Goal: Information Seeking & Learning: Learn about a topic

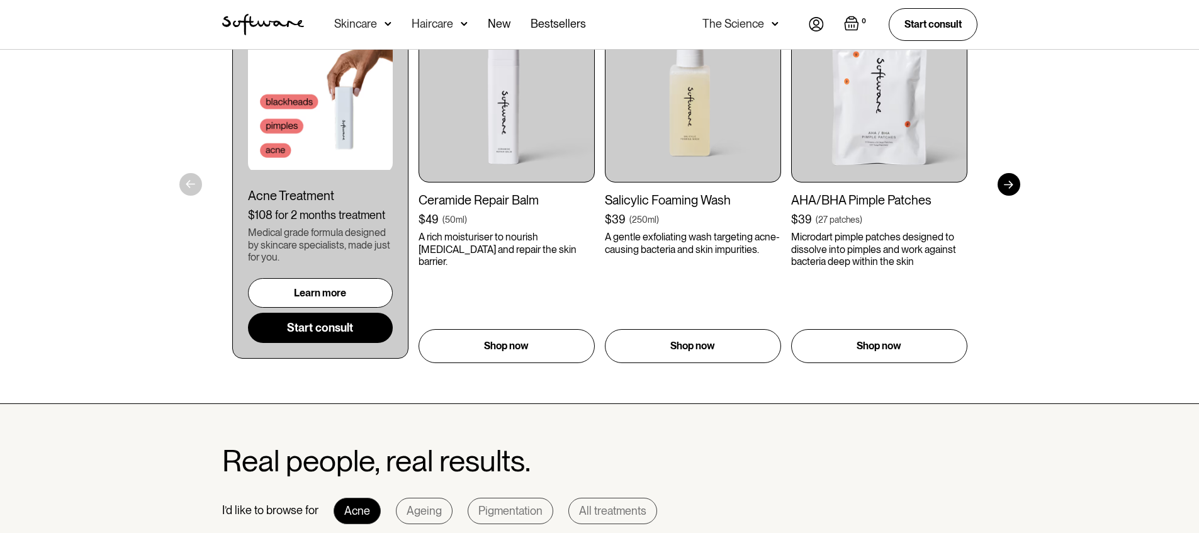
scroll to position [812, 0]
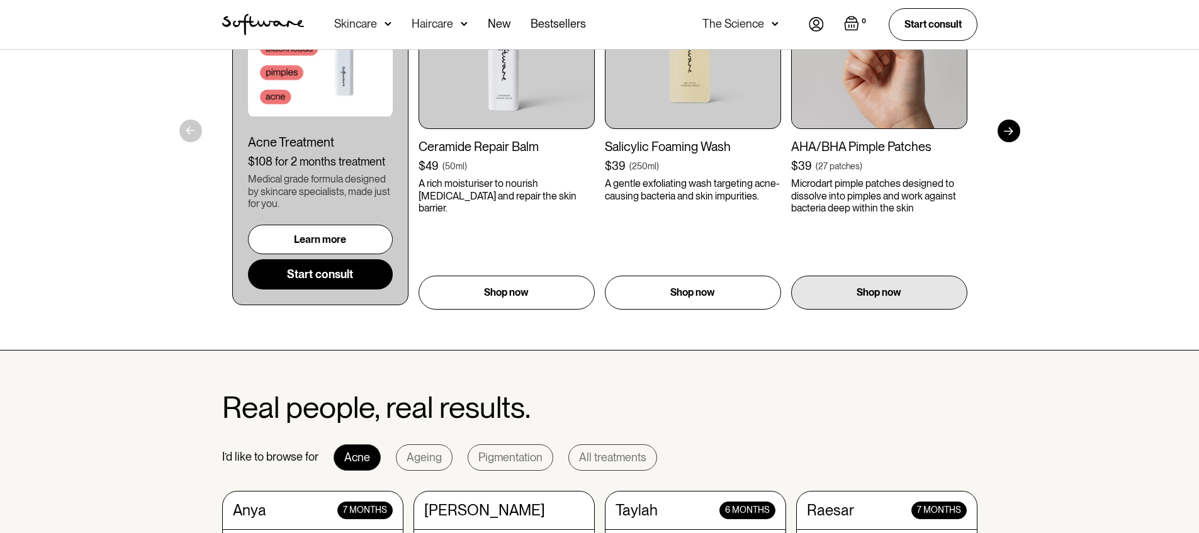
click at [860, 172] on div "27 patches" at bounding box center [839, 166] width 42 height 13
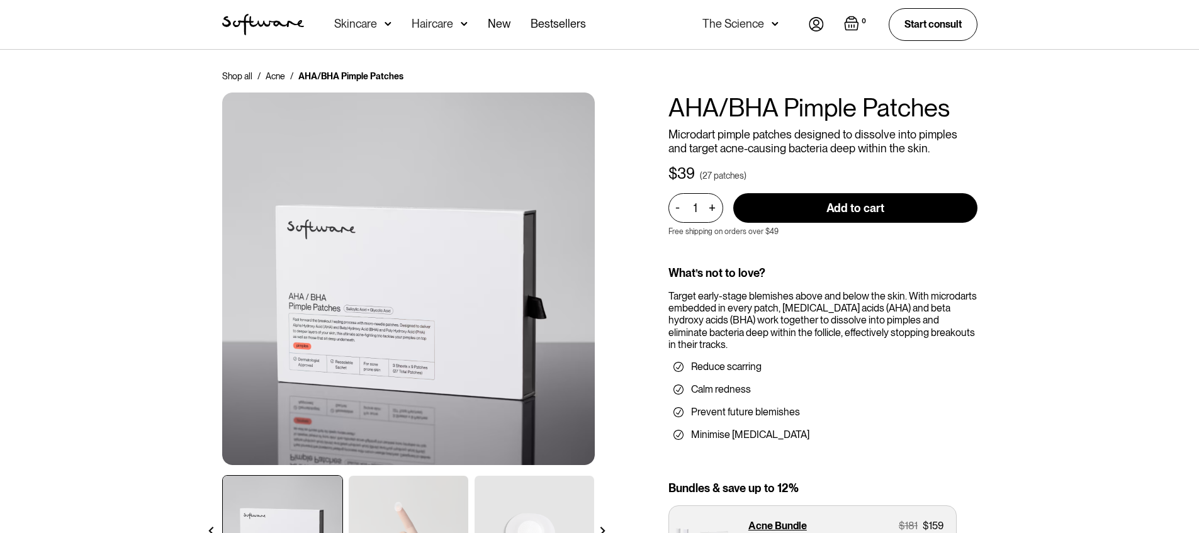
click at [839, 132] on p "Microdart pimple patches designed to dissolve into pimples and target acne-caus…" at bounding box center [822, 141] width 309 height 27
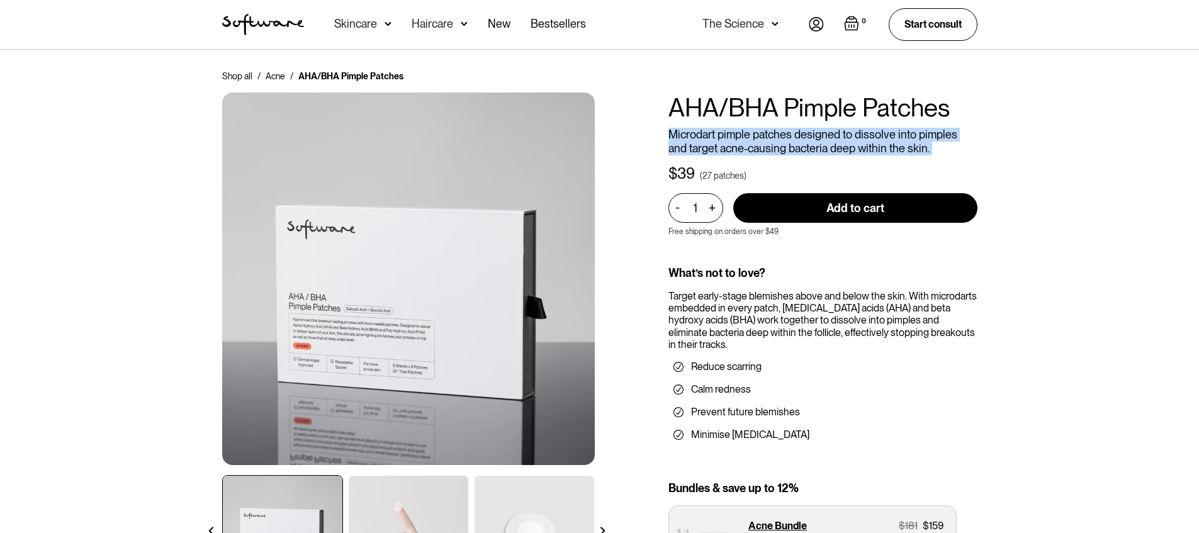
click at [839, 132] on p "Microdart pimple patches designed to dissolve into pimples and target acne-caus…" at bounding box center [822, 141] width 309 height 27
click at [854, 140] on p "Microdart pimple patches designed to dissolve into pimples and target acne-caus…" at bounding box center [822, 141] width 309 height 27
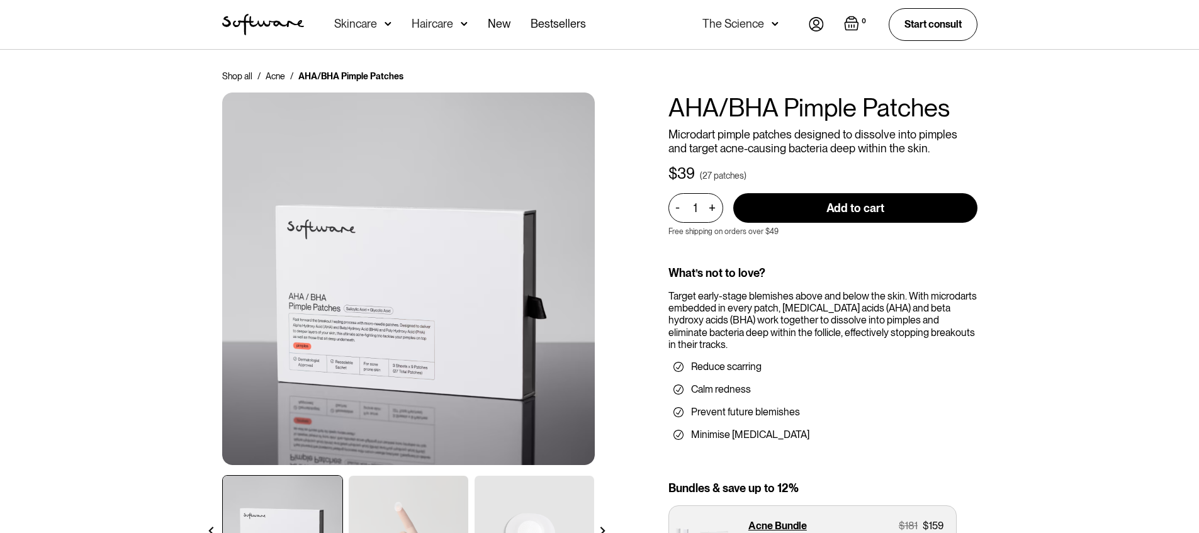
click at [882, 116] on h1 "AHA/BHA Pimple Patches" at bounding box center [822, 108] width 309 height 30
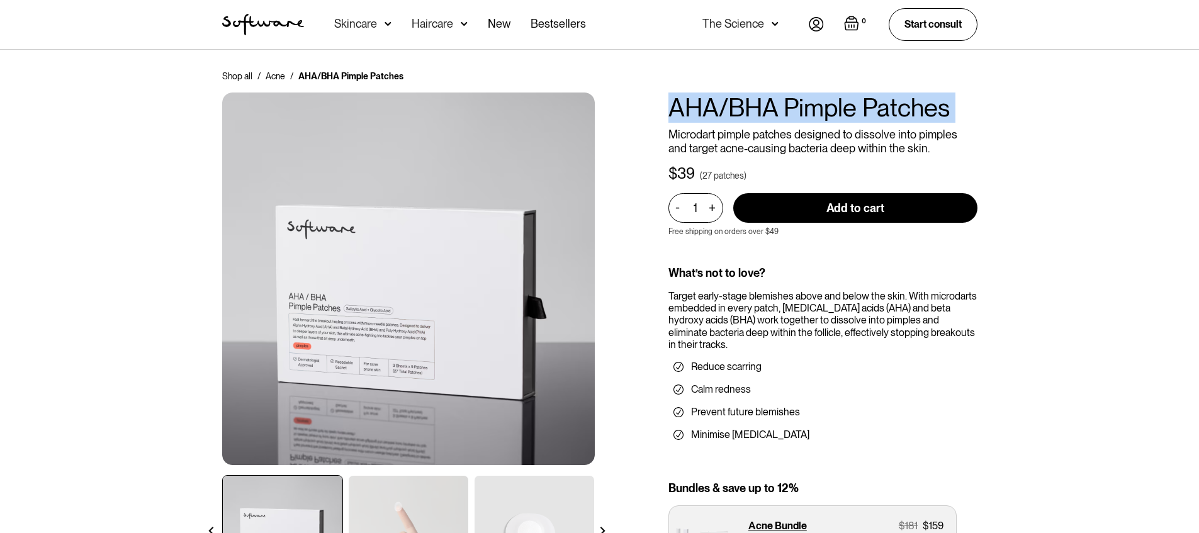
click at [882, 116] on h1 "AHA/BHA Pimple Patches" at bounding box center [822, 108] width 309 height 30
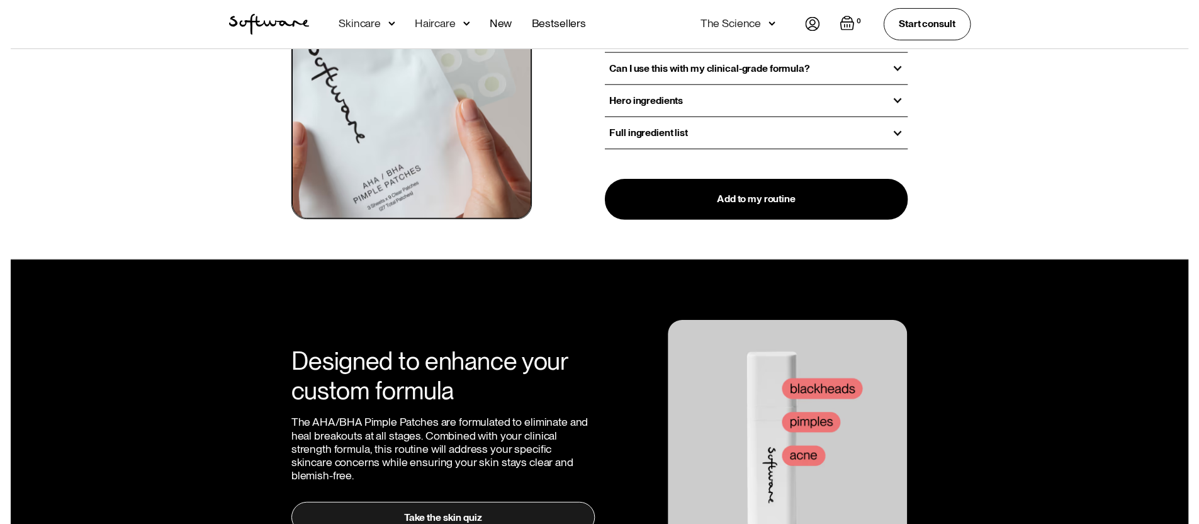
scroll to position [1632, 0]
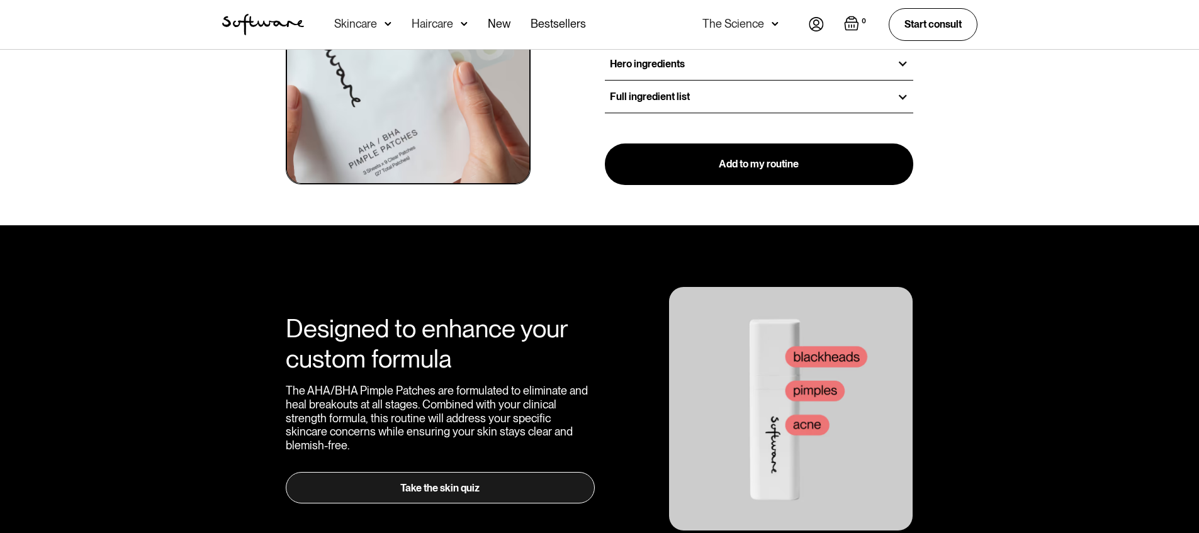
click at [386, 25] on img at bounding box center [387, 24] width 7 height 13
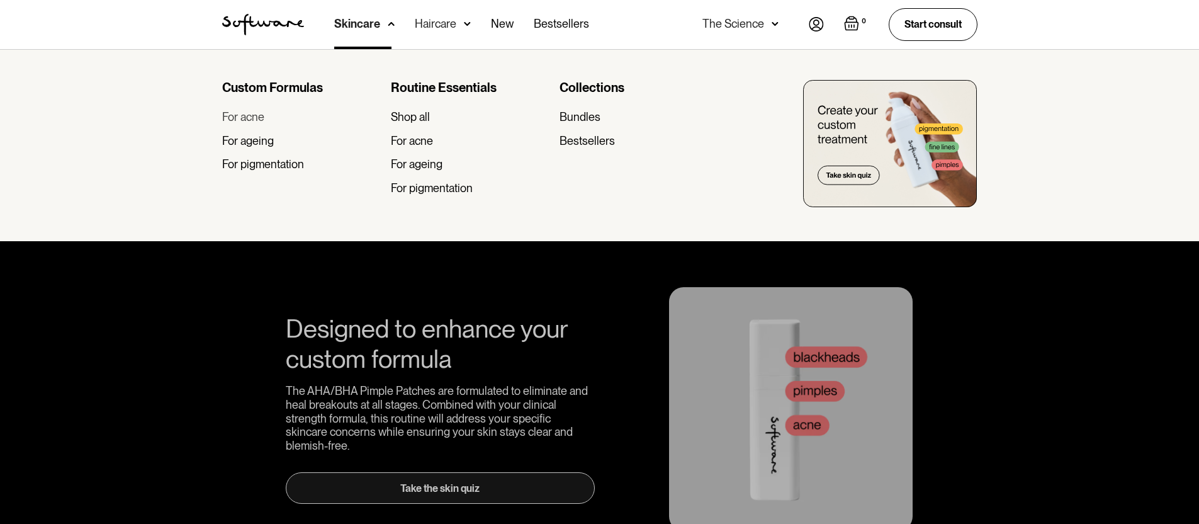
click at [249, 123] on div "For acne" at bounding box center [243, 117] width 42 height 14
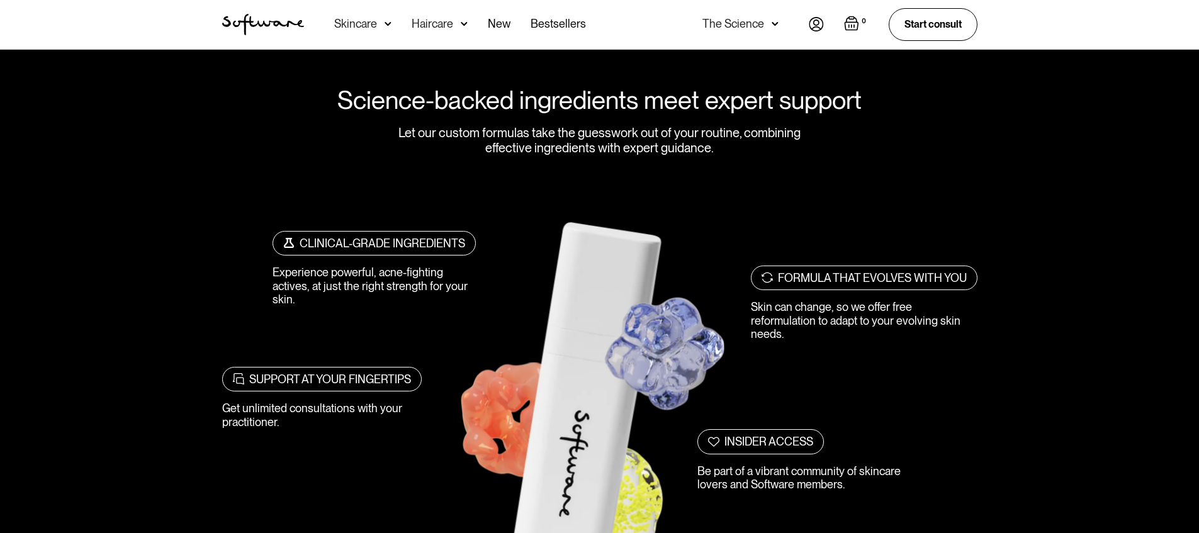
scroll to position [925, 0]
